Goal: Transaction & Acquisition: Obtain resource

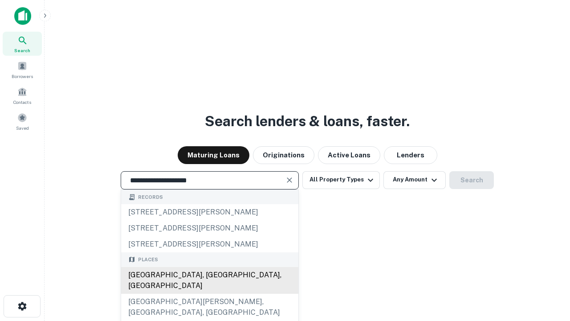
click at [209, 294] on div "[GEOGRAPHIC_DATA], [GEOGRAPHIC_DATA], [GEOGRAPHIC_DATA]" at bounding box center [209, 280] width 177 height 27
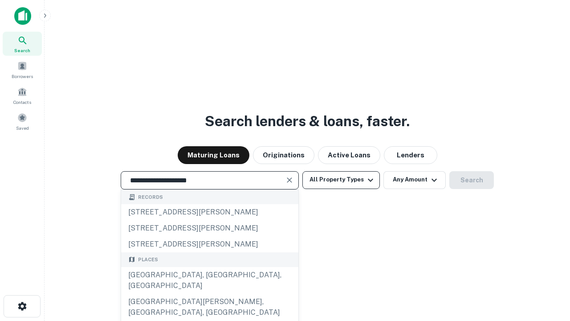
type input "**********"
click at [341, 180] on button "All Property Types" at bounding box center [342, 180] width 78 height 18
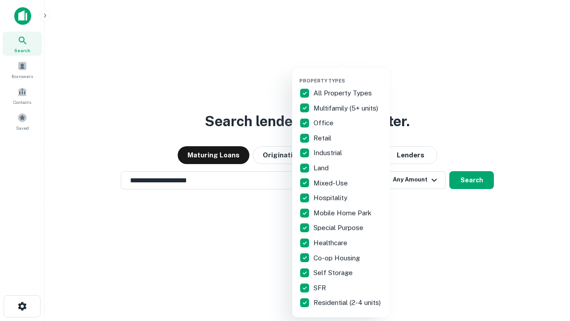
click at [348, 75] on button "button" at bounding box center [348, 75] width 98 height 0
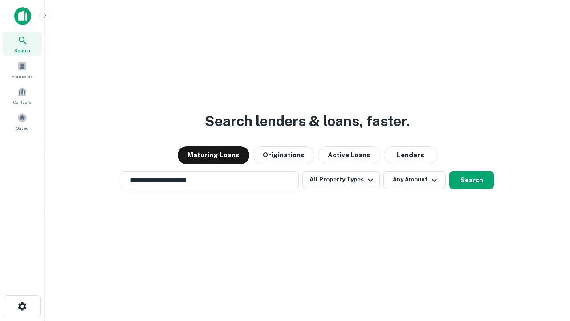
scroll to position [14, 0]
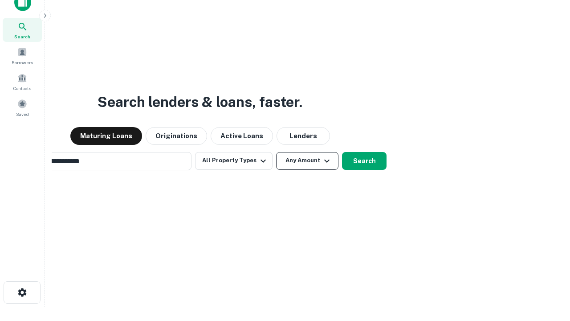
click at [276, 152] on button "Any Amount" at bounding box center [307, 161] width 62 height 18
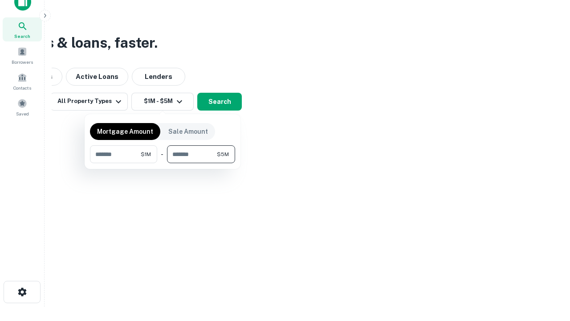
type input "*******"
click at [163, 163] on button "button" at bounding box center [162, 163] width 145 height 0
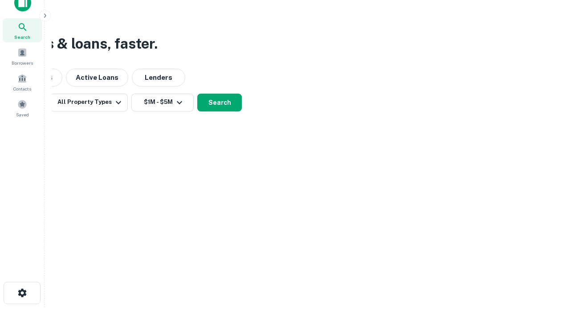
scroll to position [5, 164]
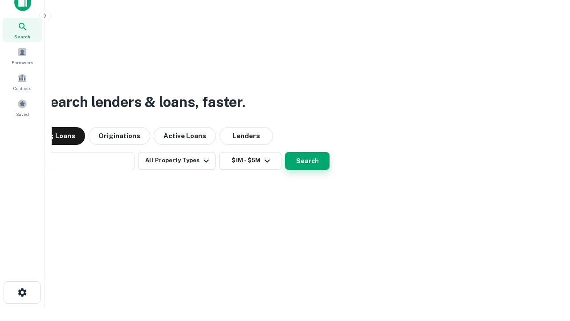
click at [285, 152] on button "Search" at bounding box center [307, 161] width 45 height 18
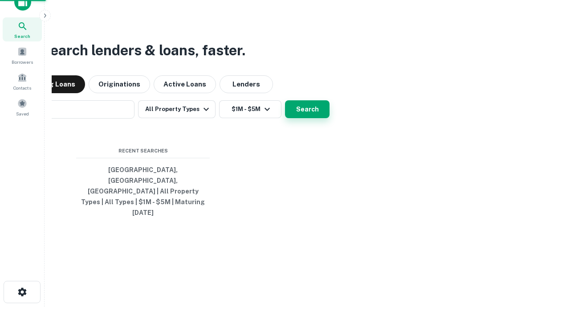
scroll to position [24, 252]
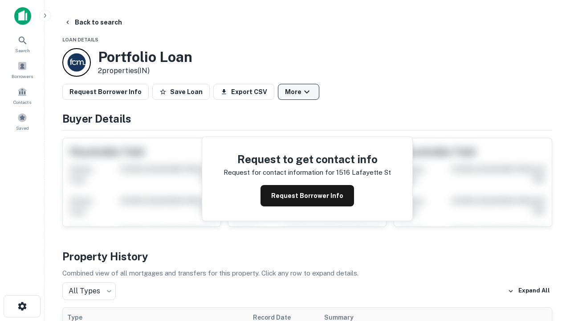
click at [299, 92] on button "More" at bounding box center [298, 92] width 41 height 16
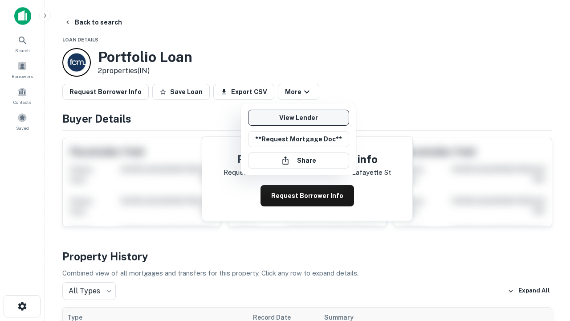
click at [299, 118] on link "View Lender" at bounding box center [298, 118] width 101 height 16
